Goal: Task Accomplishment & Management: Use online tool/utility

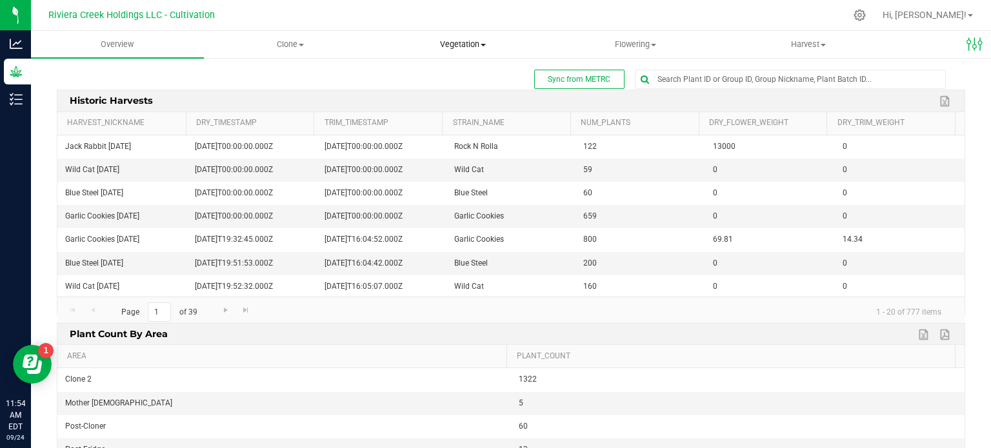
click at [471, 44] on span "Vegetation" at bounding box center [463, 45] width 172 height 12
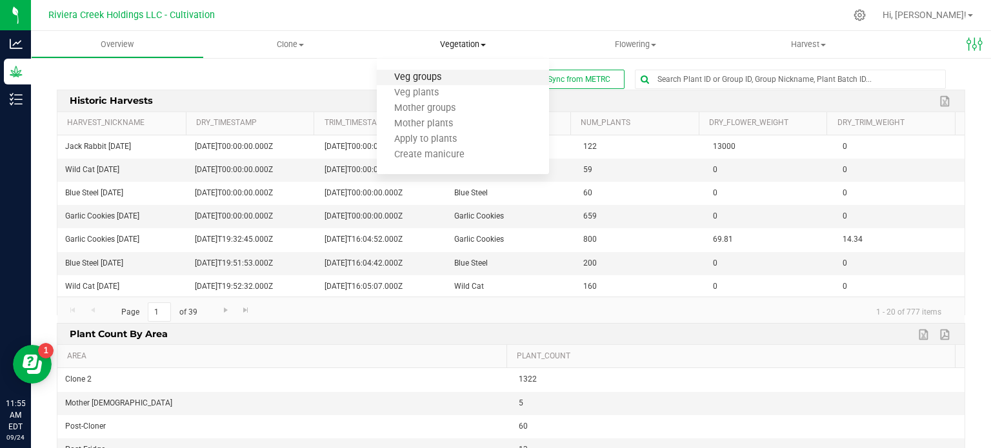
click at [441, 75] on span "Veg groups" at bounding box center [418, 77] width 82 height 11
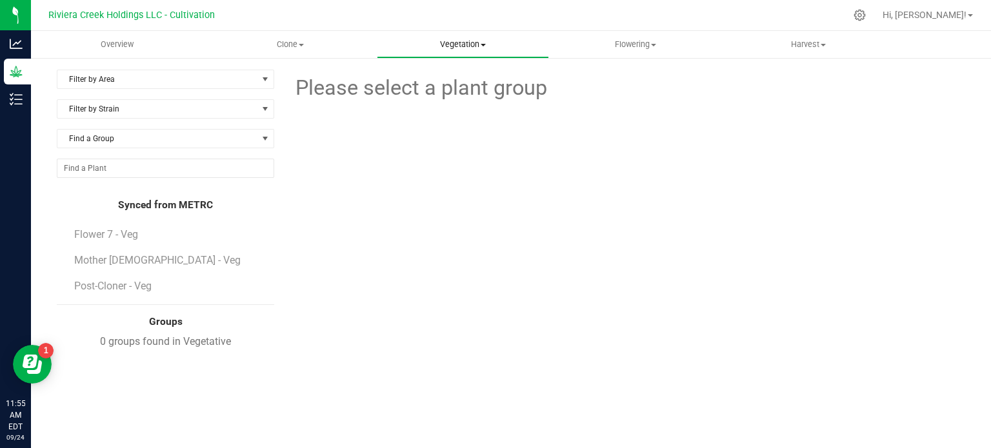
click at [449, 43] on span "Vegetation" at bounding box center [463, 45] width 172 height 12
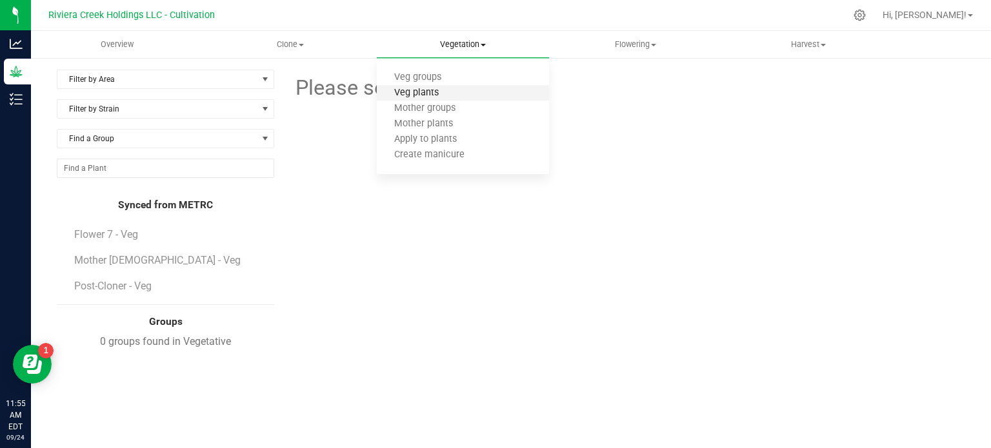
click at [444, 92] on span "Veg plants" at bounding box center [416, 93] width 79 height 11
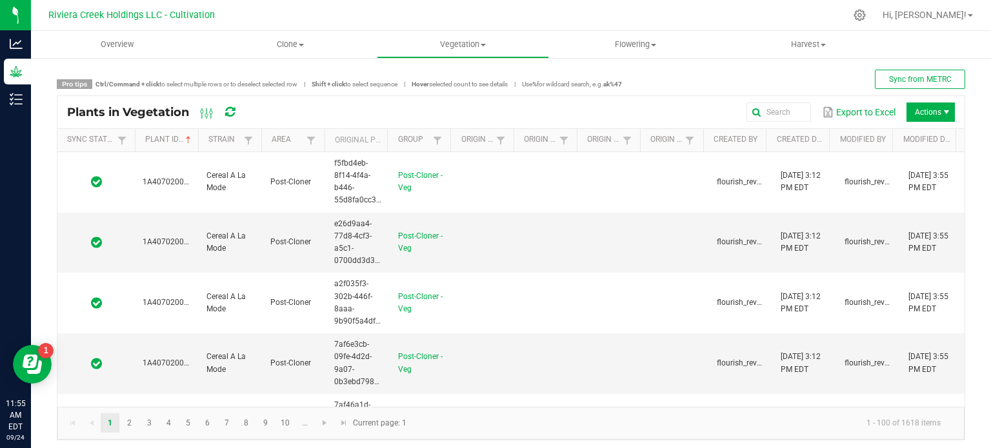
click at [917, 112] on span "Actions" at bounding box center [930, 112] width 48 height 19
click at [925, 115] on span "Actions" at bounding box center [930, 112] width 48 height 19
click at [926, 139] on span "Destroy plants" at bounding box center [934, 139] width 97 height 11
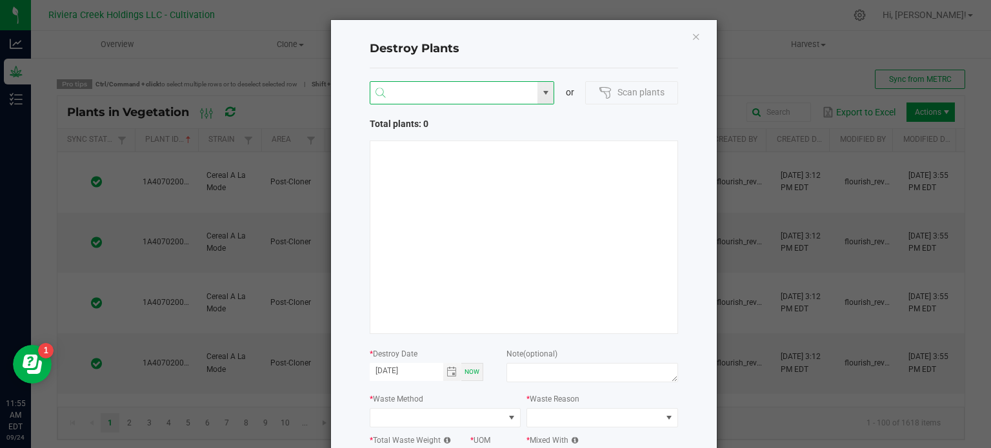
click at [390, 90] on input "NO DATA FOUND" at bounding box center [454, 93] width 168 height 23
paste input "1A4070200000321000050247"
type input "1A4070200000321000050247"
click at [529, 87] on span at bounding box center [533, 91] width 8 height 19
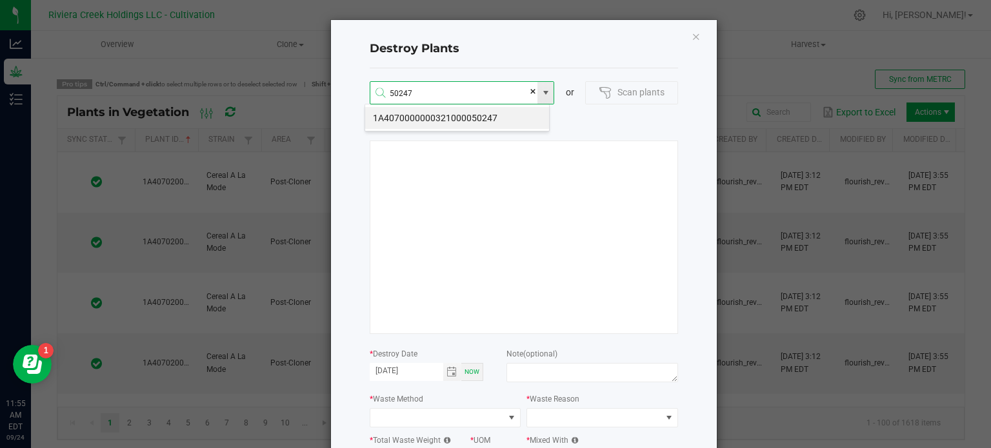
click at [499, 105] on div "1A4070000000321000050247" at bounding box center [457, 118] width 185 height 28
click at [498, 113] on li "1A4070000000321000050247" at bounding box center [457, 118] width 184 height 22
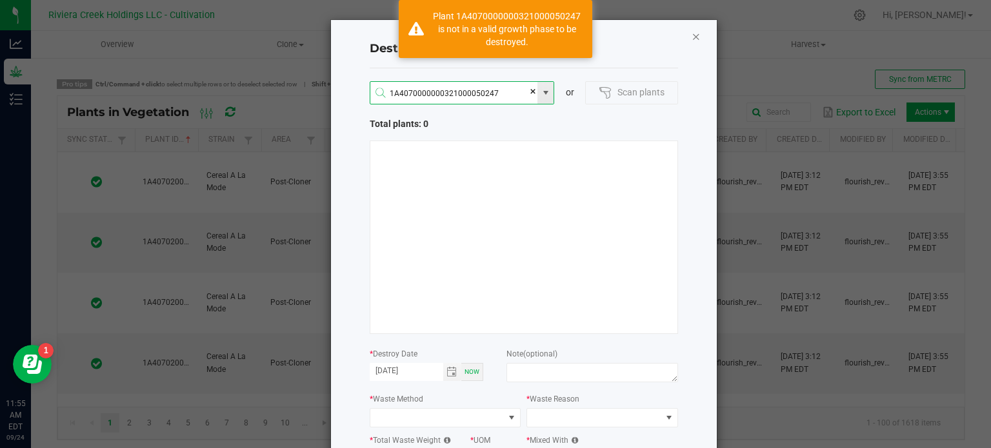
type input "1A4070000000321000050247"
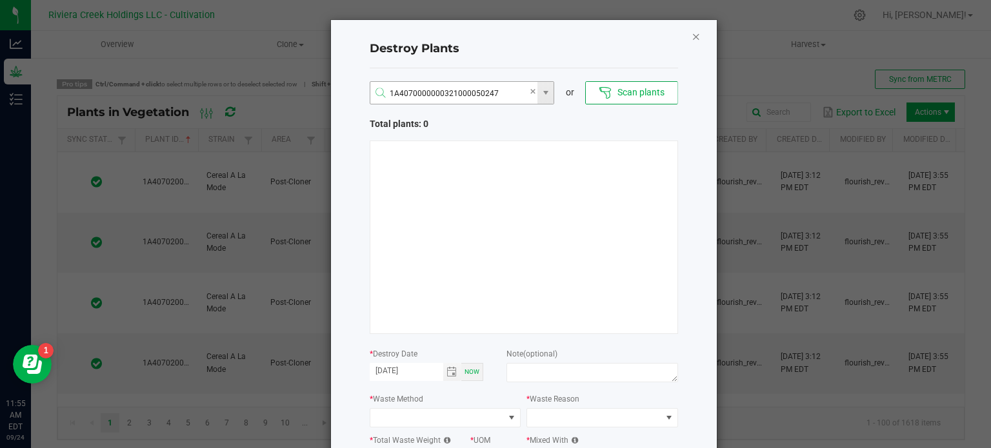
click at [692, 40] on icon "Close" at bounding box center [696, 35] width 9 height 15
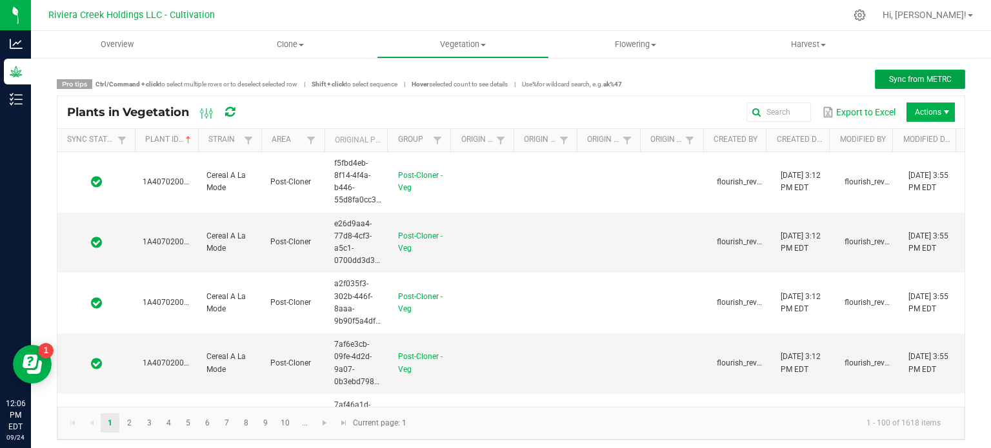
click at [917, 87] on button "Sync from METRC" at bounding box center [920, 79] width 90 height 19
click at [939, 118] on span "Actions" at bounding box center [930, 112] width 48 height 19
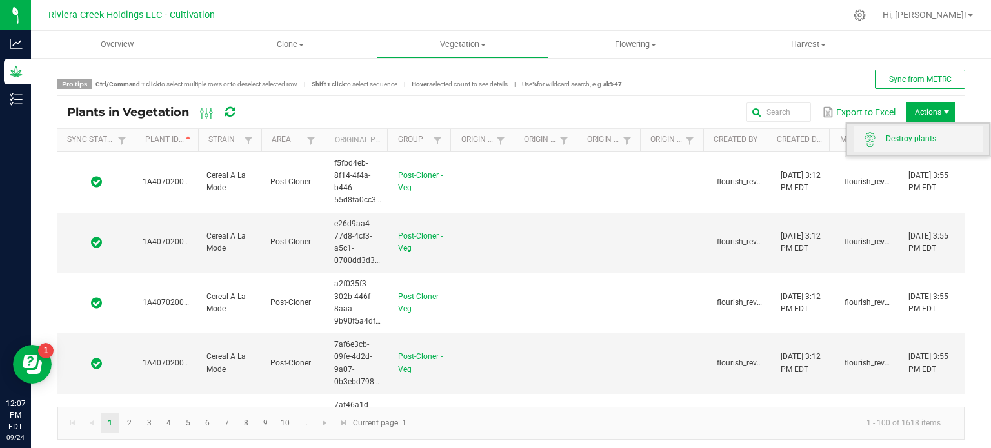
click at [934, 130] on span "Destroy plants" at bounding box center [918, 139] width 129 height 26
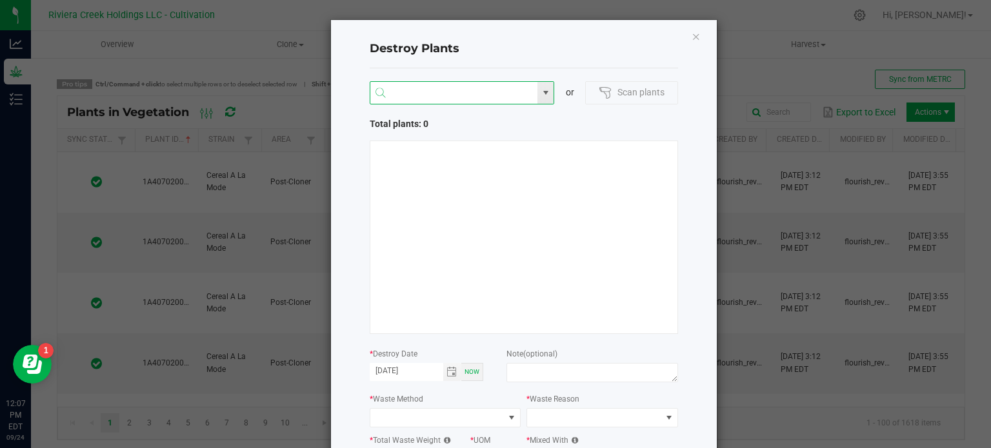
click at [492, 103] on input "NO DATA FOUND" at bounding box center [454, 93] width 168 height 23
click at [442, 125] on li "1A4070000000321000050246" at bounding box center [457, 118] width 184 height 22
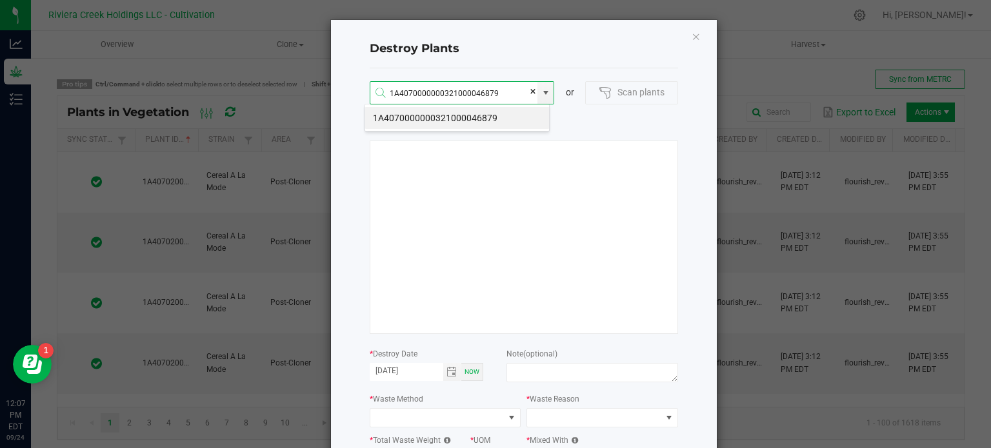
click at [488, 117] on li "1A4070000000321000046879" at bounding box center [457, 118] width 184 height 22
click at [438, 118] on li "1A4070000000321000047956" at bounding box center [457, 118] width 184 height 22
click at [438, 118] on li "1A4070000000321000045344" at bounding box center [457, 118] width 184 height 22
click at [503, 121] on li "1A4070000000321000047819" at bounding box center [457, 118] width 184 height 22
click at [498, 118] on li "1A4070000000321000047859" at bounding box center [457, 118] width 184 height 22
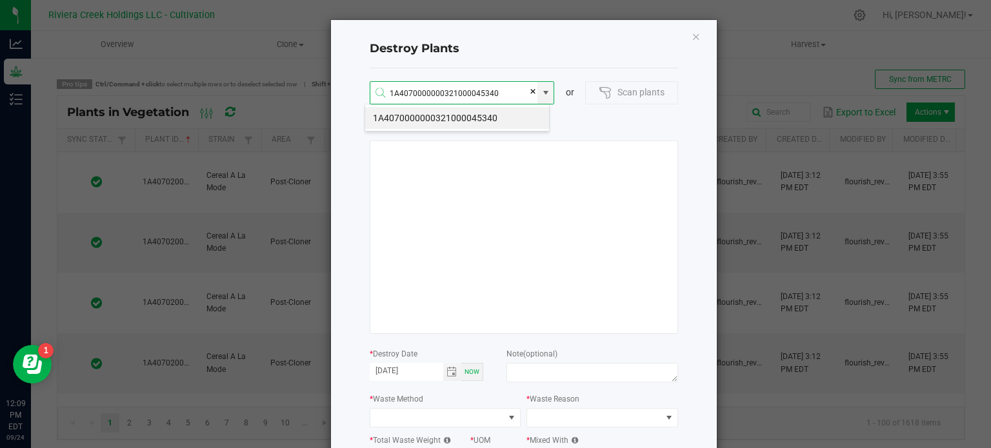
click at [498, 118] on li "1A4070000000321000045340" at bounding box center [457, 118] width 184 height 22
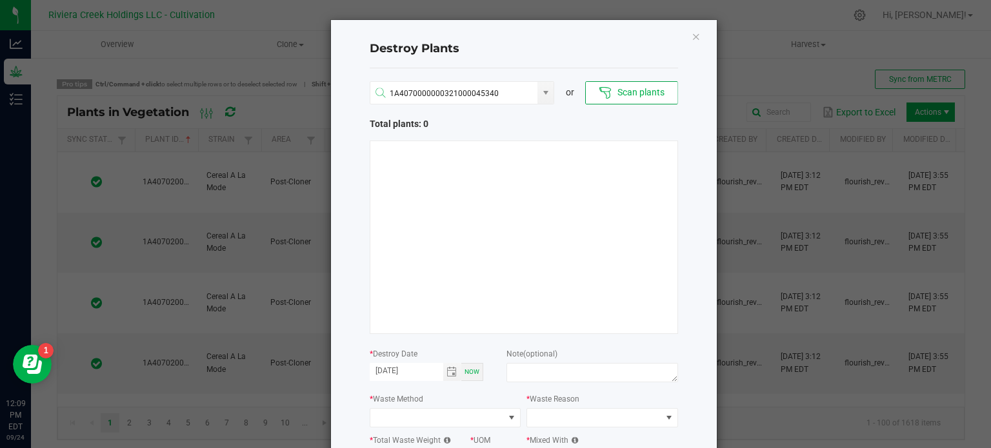
drag, startPoint x: 498, startPoint y: 118, endPoint x: 490, endPoint y: -76, distance: 194.4
click at [490, 0] on html "Analytics Grow Inventory 12:09 PM EDT 09/24/2025 09/24 Riviera Creek Holdings L…" at bounding box center [495, 224] width 991 height 448
drag, startPoint x: 536, startPoint y: 245, endPoint x: 493, endPoint y: 123, distance: 128.6
click at [536, 245] on div at bounding box center [524, 238] width 308 height 194
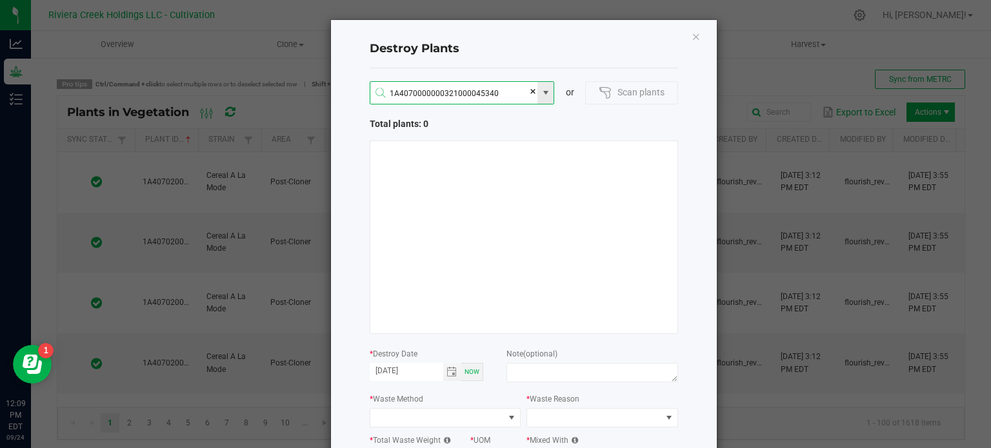
click at [494, 87] on input "1A4070000000321000045340" at bounding box center [454, 93] width 168 height 23
type input "1A4070000000321000045340"
click at [496, 121] on li "1A4070000000321000045340" at bounding box center [457, 118] width 184 height 22
click at [490, 95] on input "1A4070000000321000045340" at bounding box center [454, 93] width 168 height 23
click at [692, 37] on icon "Close" at bounding box center [696, 35] width 9 height 15
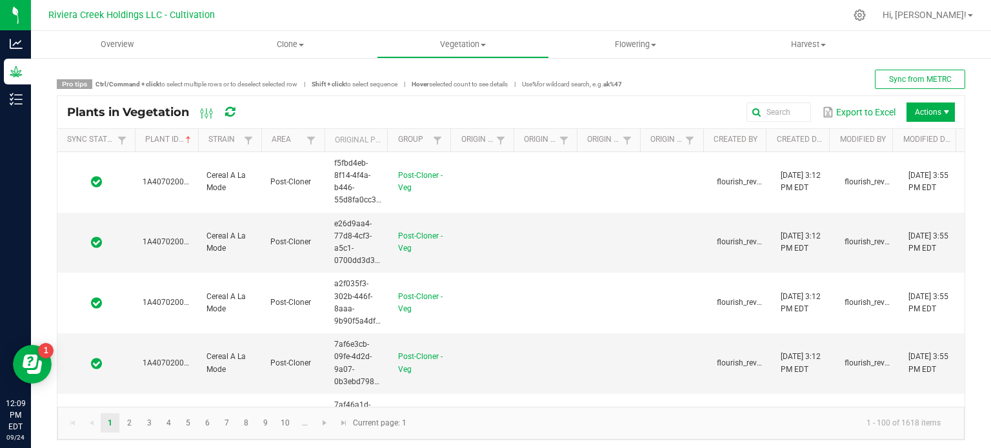
click at [925, 111] on span "Actions" at bounding box center [930, 112] width 48 height 19
click at [841, 139] on link "Modified By" at bounding box center [864, 140] width 48 height 10
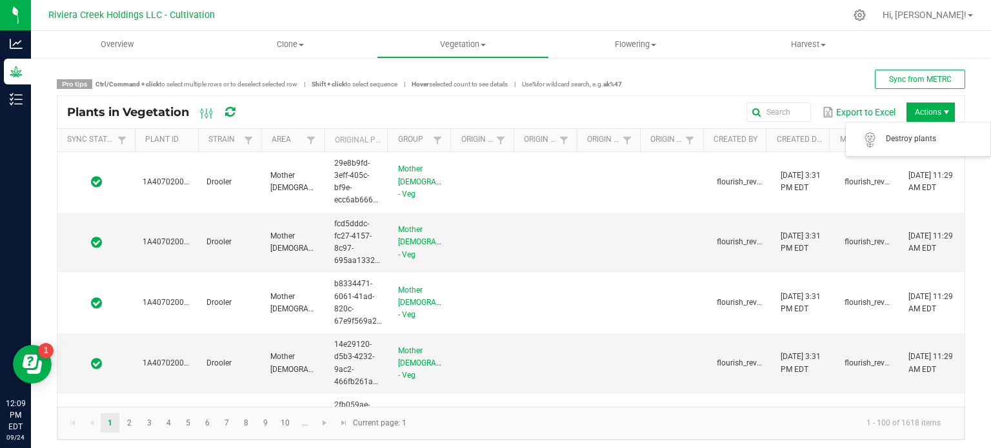
click at [917, 119] on span "Actions" at bounding box center [930, 112] width 48 height 19
click at [915, 136] on span "Destroy plants" at bounding box center [934, 139] width 97 height 11
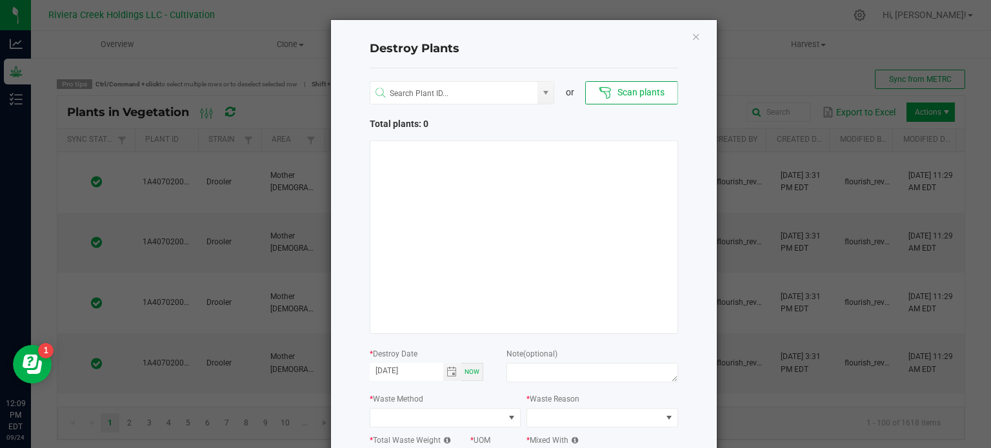
click at [388, 79] on div "or Scan plants Total plants: 0 * Destroy Date 09/24/2025 Now Note (optional) * …" at bounding box center [524, 278] width 308 height 420
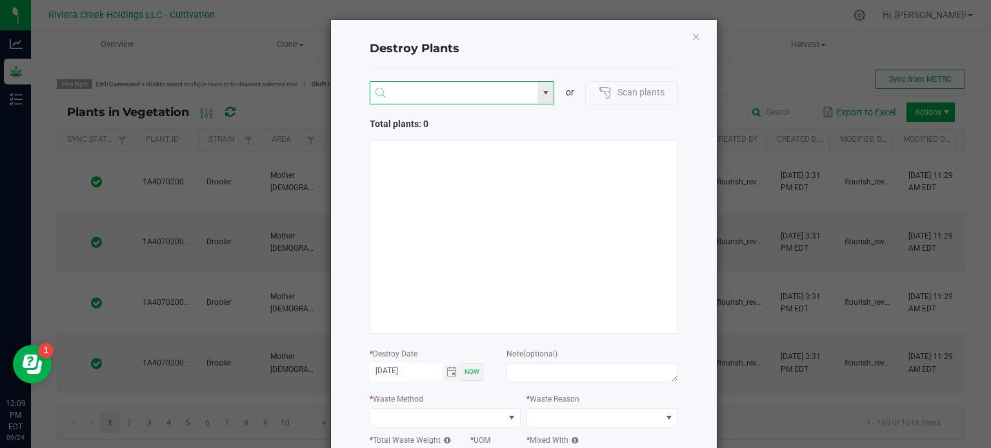
click at [394, 98] on input "NO DATA FOUND" at bounding box center [454, 93] width 168 height 23
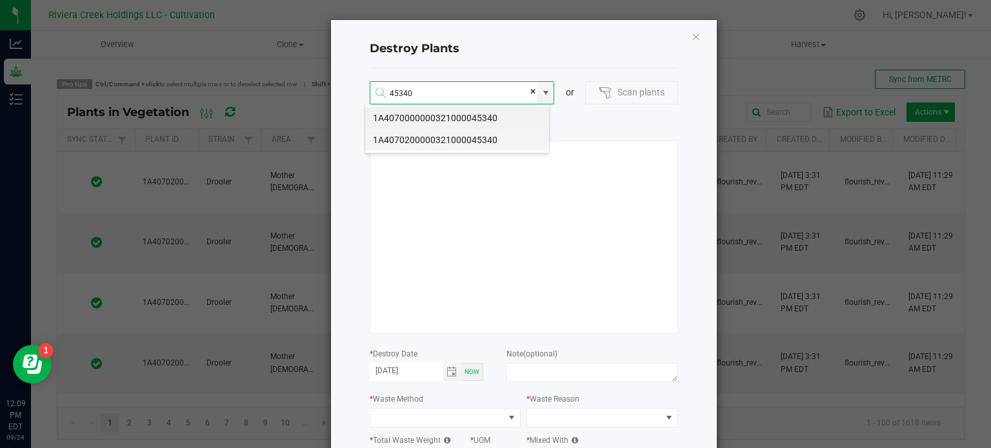
click at [465, 136] on li "1A4070200000321000045340" at bounding box center [457, 140] width 184 height 22
click at [462, 126] on li "1A4070200000321000047858" at bounding box center [457, 118] width 184 height 22
click at [470, 119] on li "1A4070200000321000047812" at bounding box center [457, 118] width 184 height 22
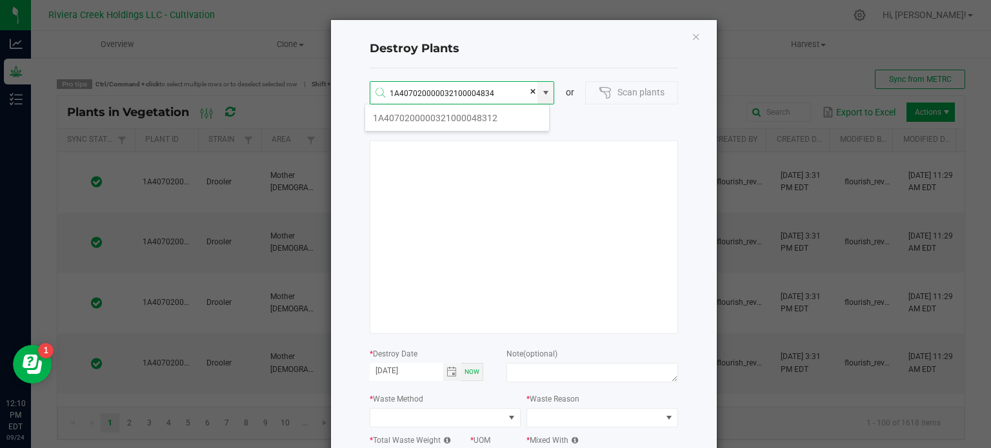
type input "1A4070200000321000048340"
click at [470, 119] on li "1A4070200000321000048340" at bounding box center [457, 118] width 184 height 22
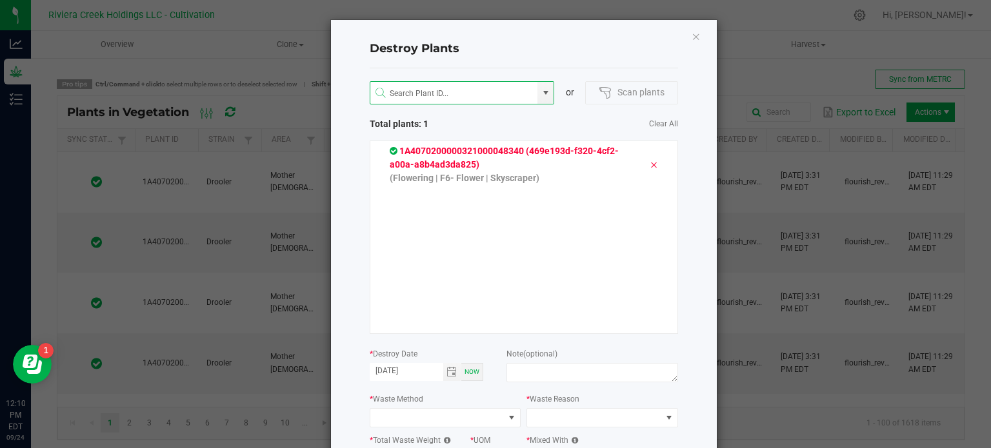
click at [650, 165] on icon at bounding box center [654, 165] width 8 height 10
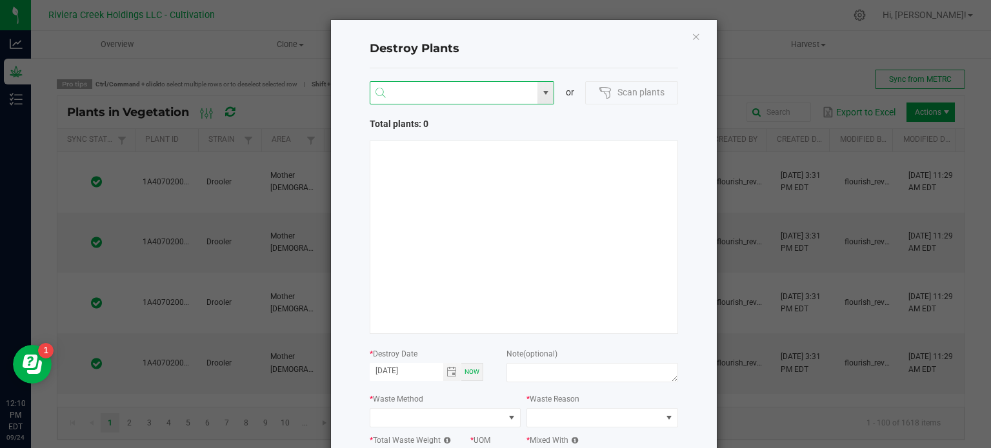
click at [490, 94] on input at bounding box center [454, 93] width 168 height 23
click at [492, 109] on li "1A4070000000321000050247" at bounding box center [457, 118] width 184 height 22
click at [496, 122] on li "1A4070000000321000048316" at bounding box center [457, 118] width 184 height 22
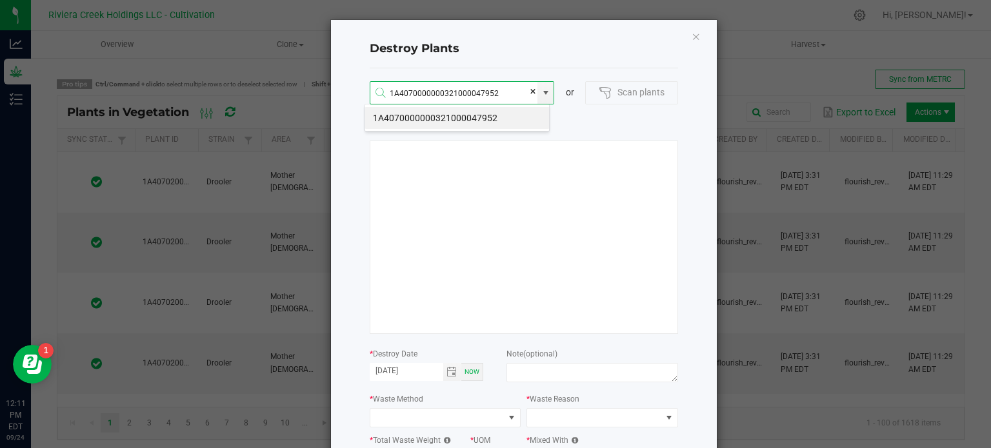
click at [500, 117] on li "1A4070000000321000047952" at bounding box center [457, 118] width 184 height 22
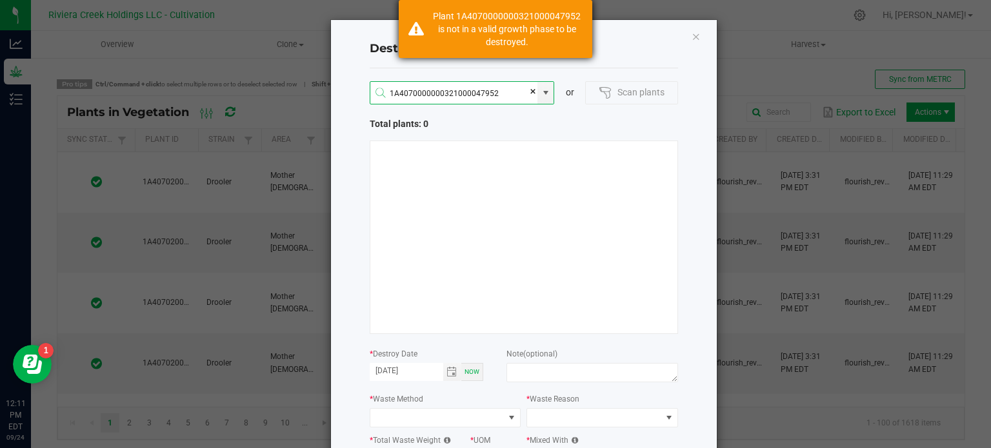
type input "1A4070000000321000047952"
click at [524, 42] on div "Plant 1A4070000000321000047952 is not in a valid growth phase to be destroyed." at bounding box center [507, 29] width 152 height 39
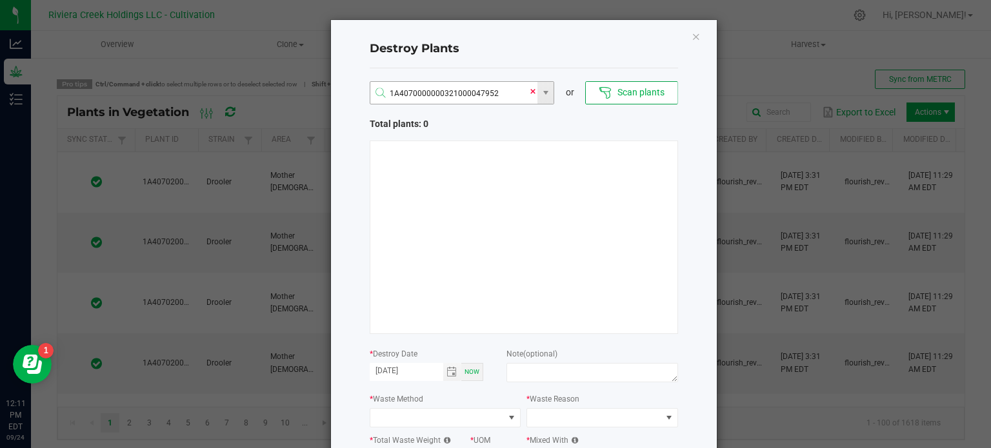
click at [529, 88] on span at bounding box center [533, 91] width 8 height 19
click at [692, 33] on icon "Close" at bounding box center [696, 35] width 9 height 15
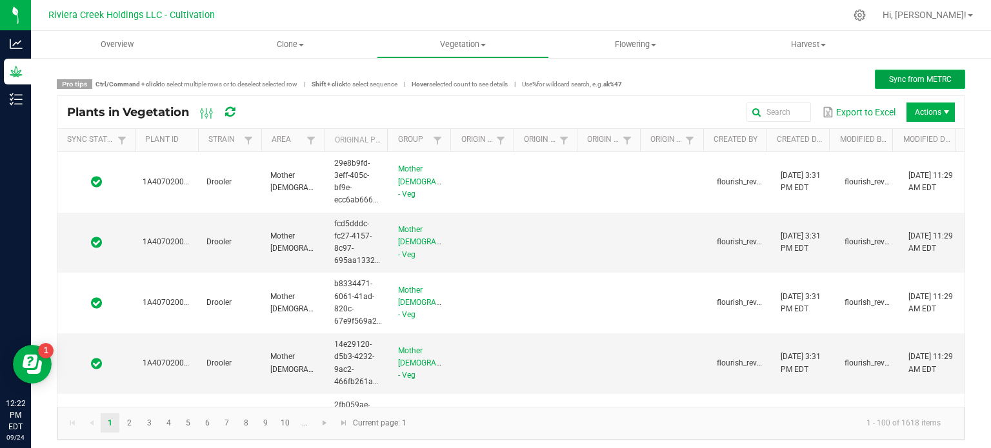
click at [950, 85] on button "Sync from METRC" at bounding box center [920, 79] width 90 height 19
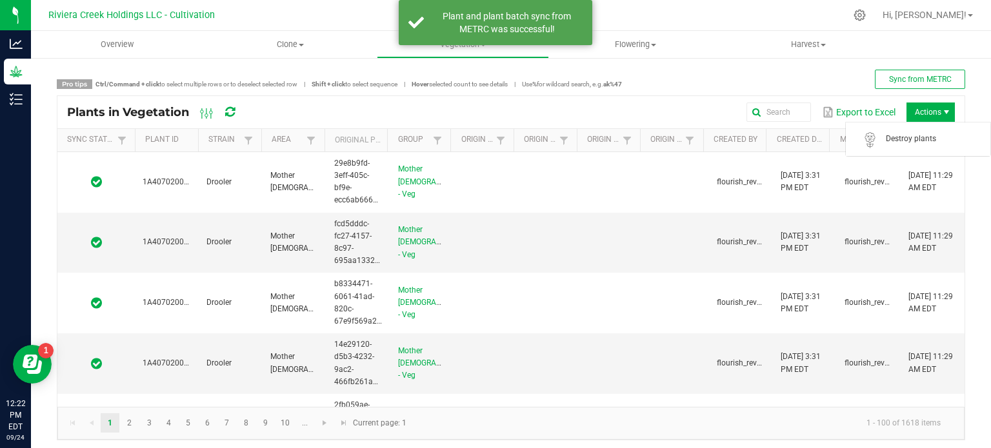
click at [911, 103] on span "Actions" at bounding box center [930, 112] width 48 height 19
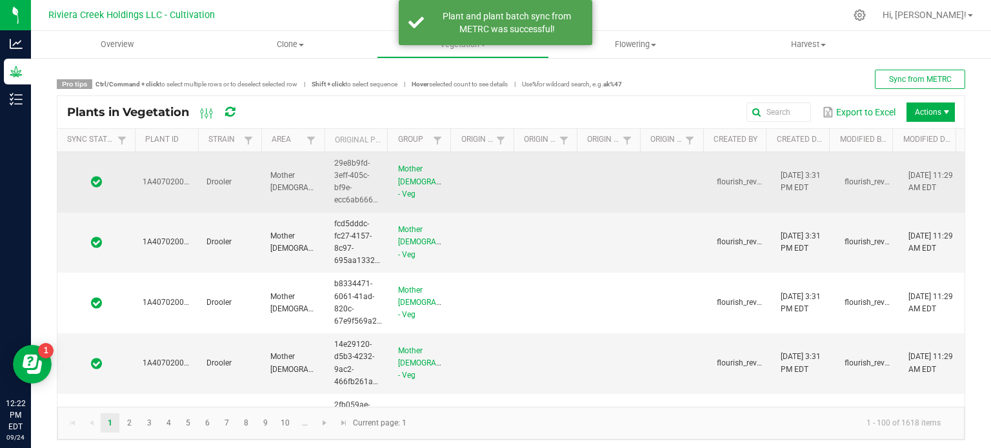
click at [901, 152] on td "[DATE] 11:29 AM EDT" at bounding box center [933, 182] width 64 height 61
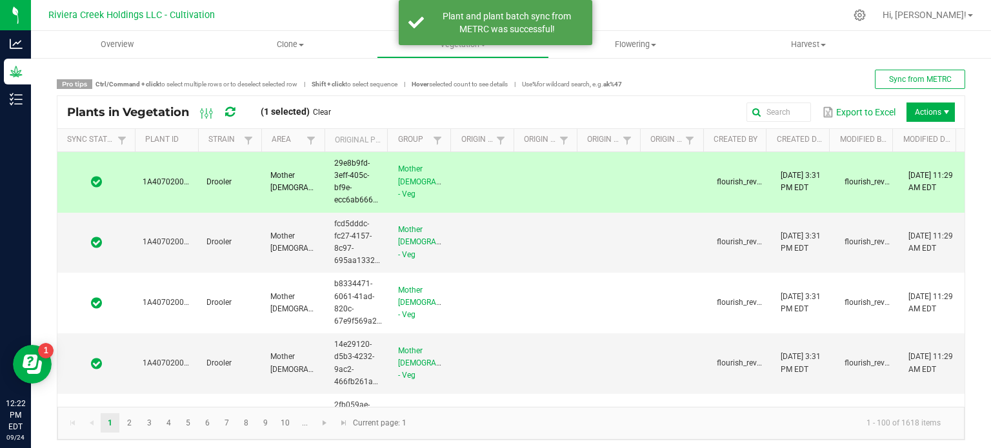
click at [906, 115] on span "Actions" at bounding box center [930, 112] width 48 height 19
click at [713, 98] on div "Plants in Vegetation (1 selected) Clear Export to Excel Actions" at bounding box center [510, 112] width 907 height 32
click at [723, 72] on div "Sync from METRC" at bounding box center [793, 79] width 343 height 19
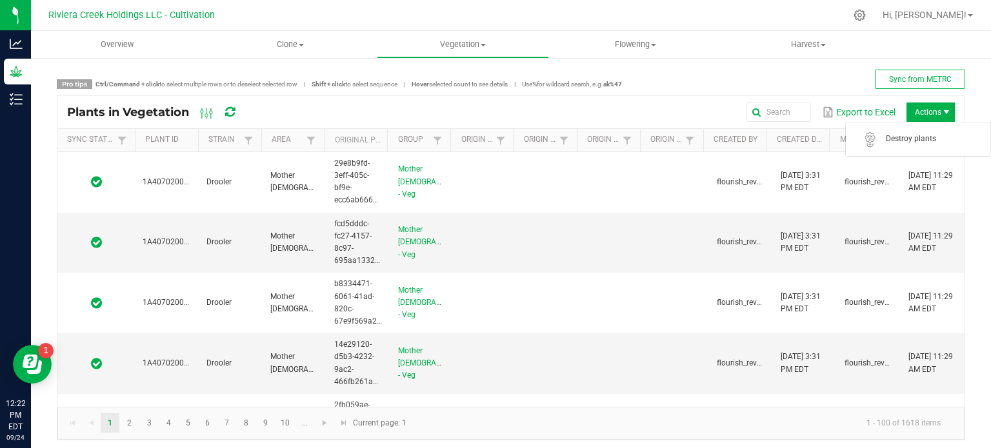
click at [906, 115] on span "Actions" at bounding box center [930, 112] width 48 height 19
click at [905, 136] on span "Destroy plants" at bounding box center [934, 139] width 97 height 11
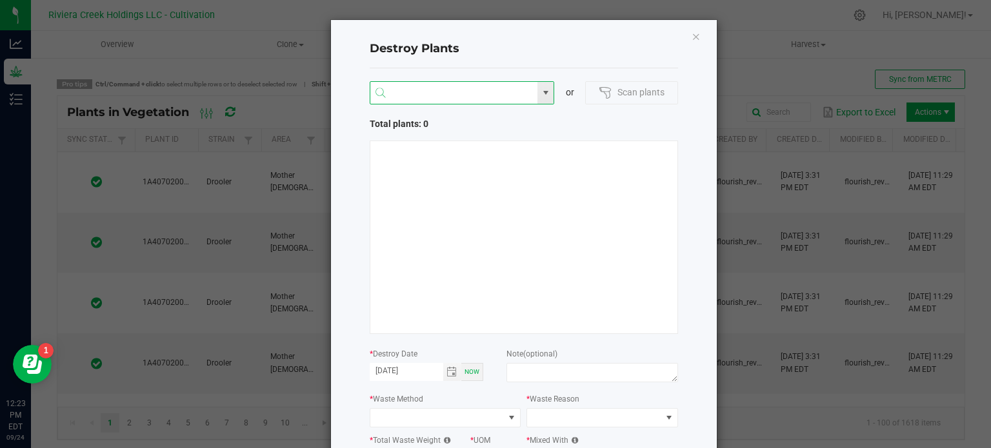
click at [417, 87] on input "NO DATA FOUND" at bounding box center [454, 93] width 168 height 23
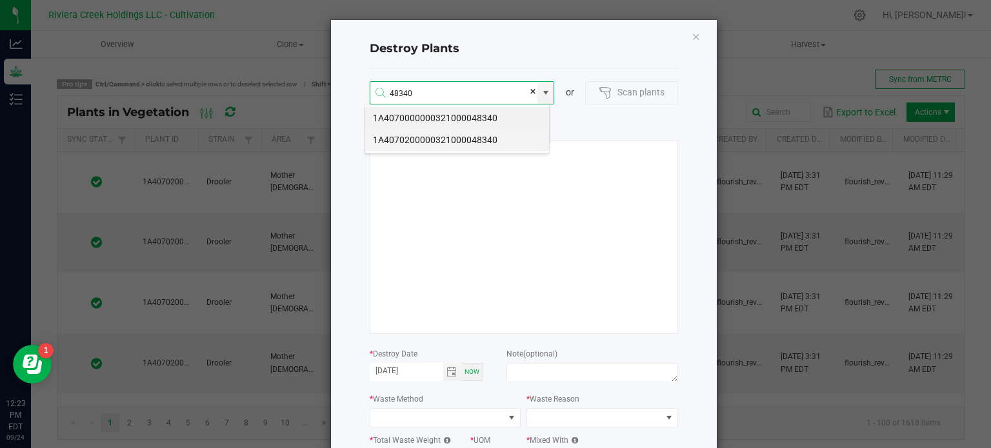
click at [467, 134] on li "1A4070200000321000048340" at bounding box center [457, 140] width 184 height 22
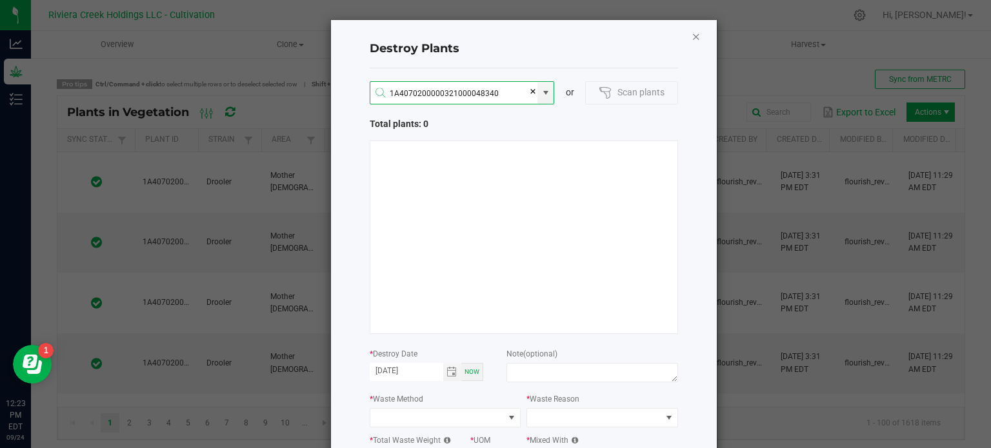
type input "1A4070200000321000048340"
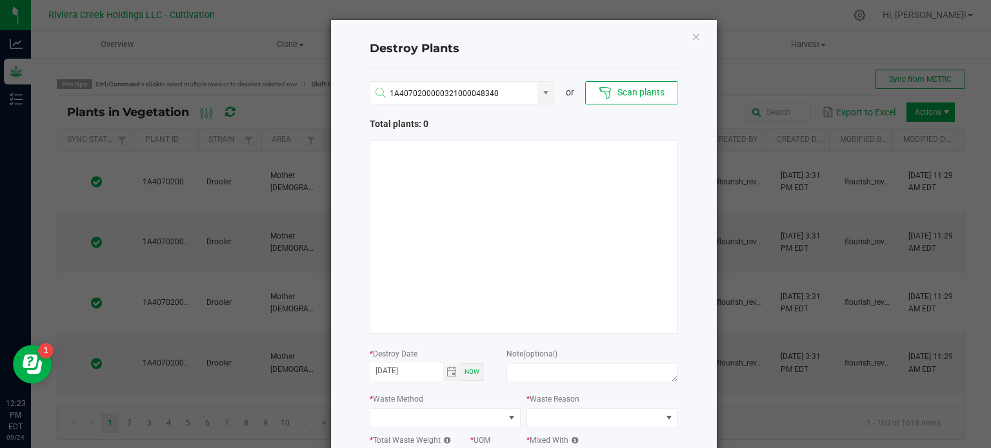
drag, startPoint x: 690, startPoint y: 32, endPoint x: 587, endPoint y: 61, distance: 106.6
click at [587, 61] on div "Destroy Plants" at bounding box center [524, 49] width 308 height 38
click at [692, 35] on icon "Close" at bounding box center [696, 35] width 9 height 15
